Goal: Book appointment/travel/reservation

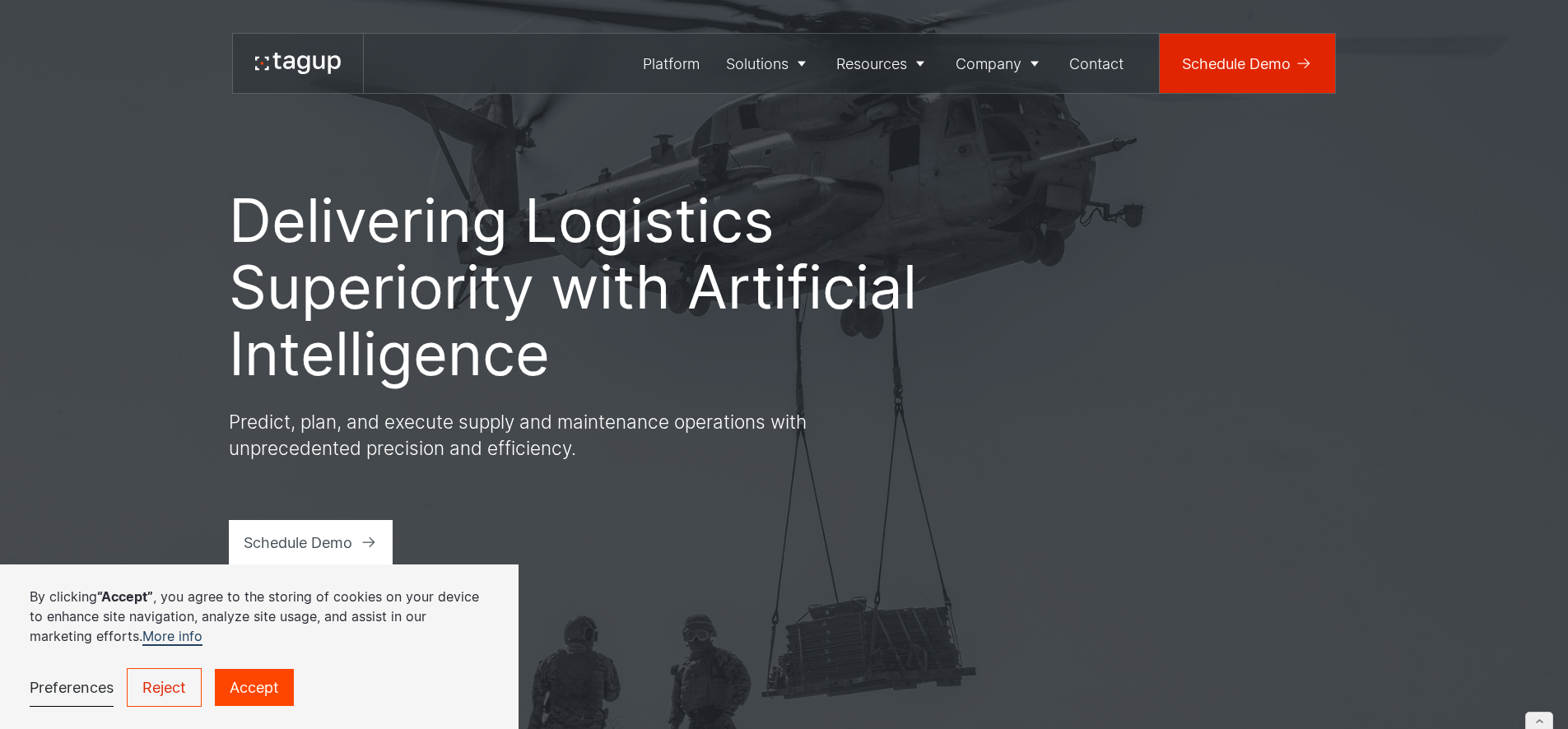
click at [1225, 77] on link "Schedule Demo" at bounding box center [1247, 63] width 176 height 59
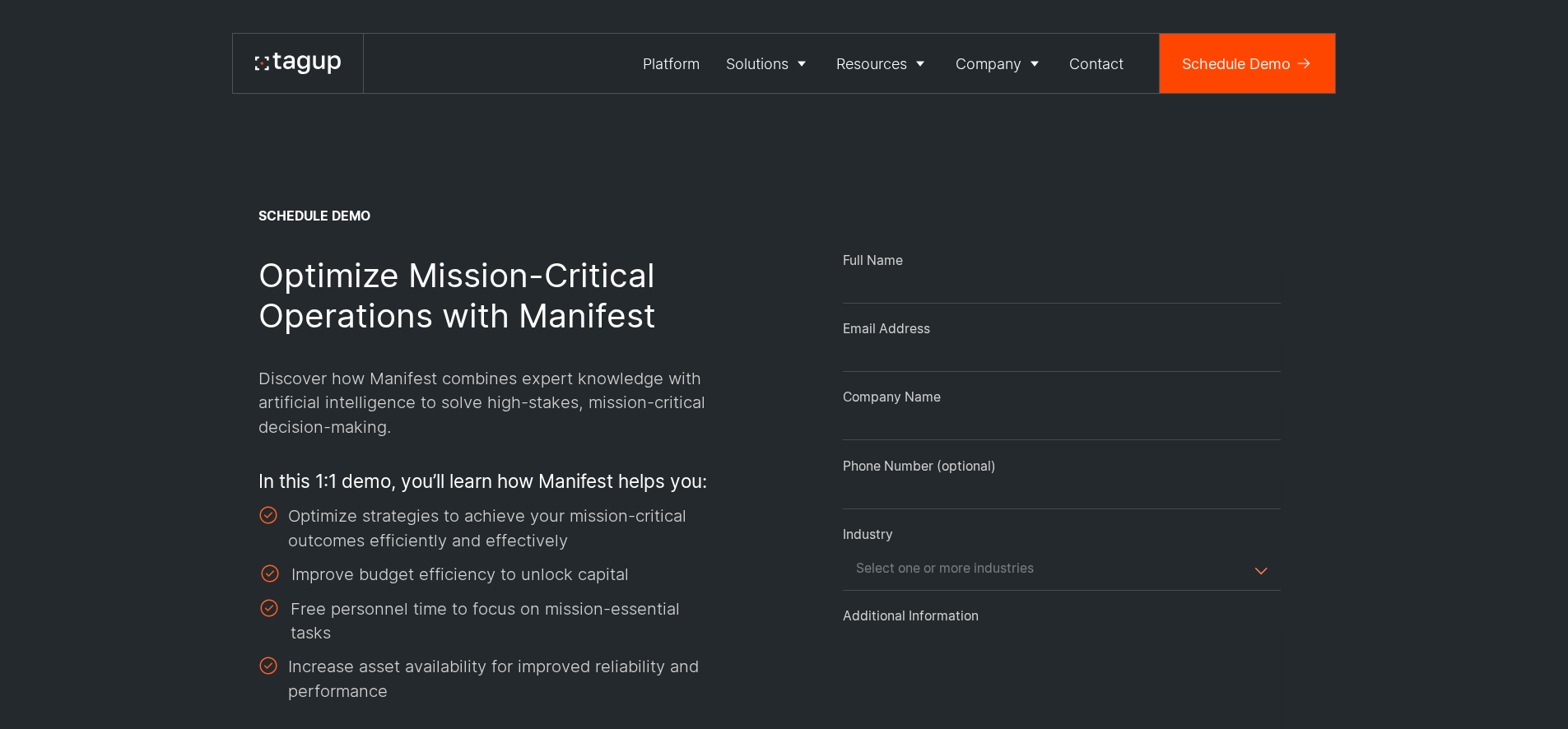
select select "Request Demo Form"
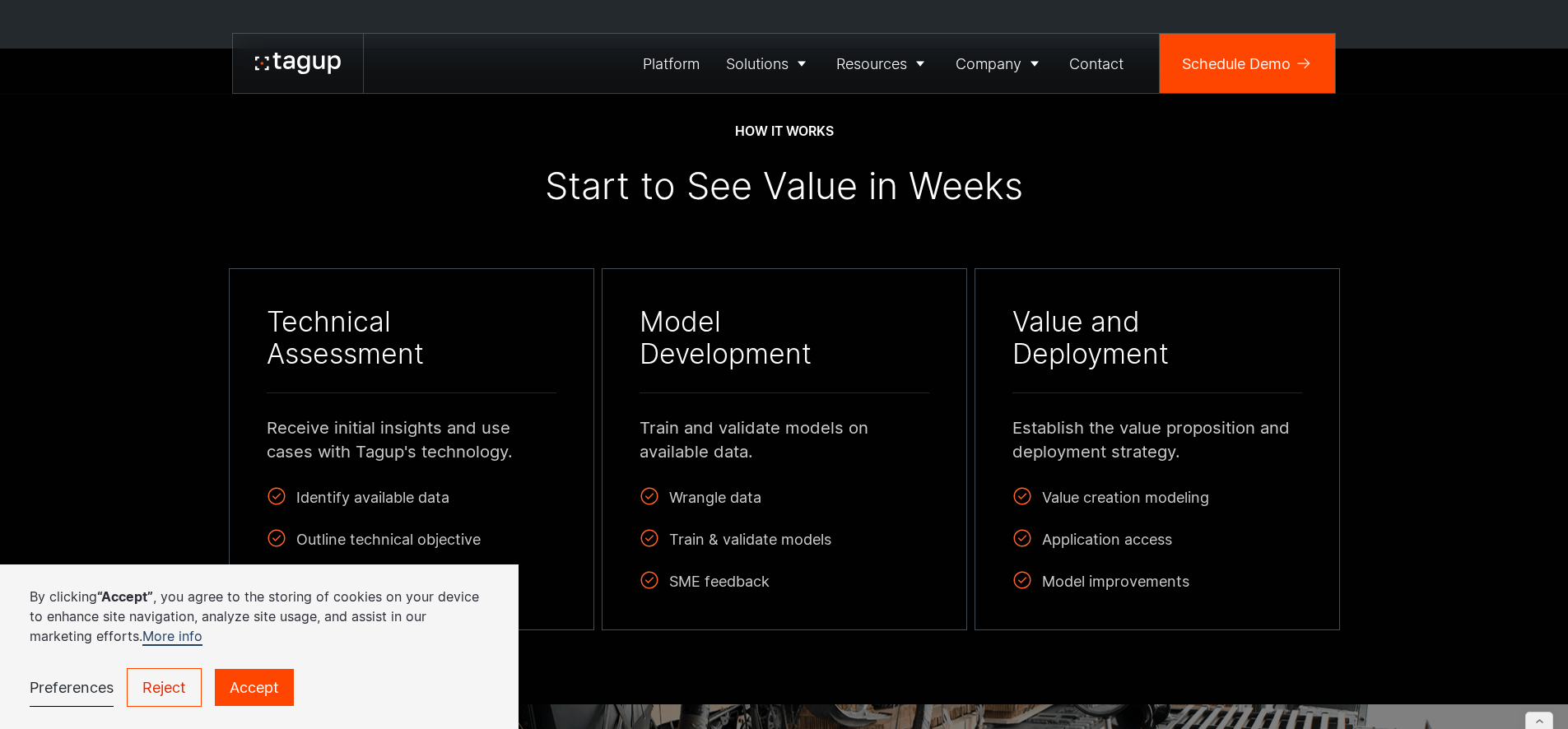
scroll to position [1047, 0]
